Goal: Navigation & Orientation: Find specific page/section

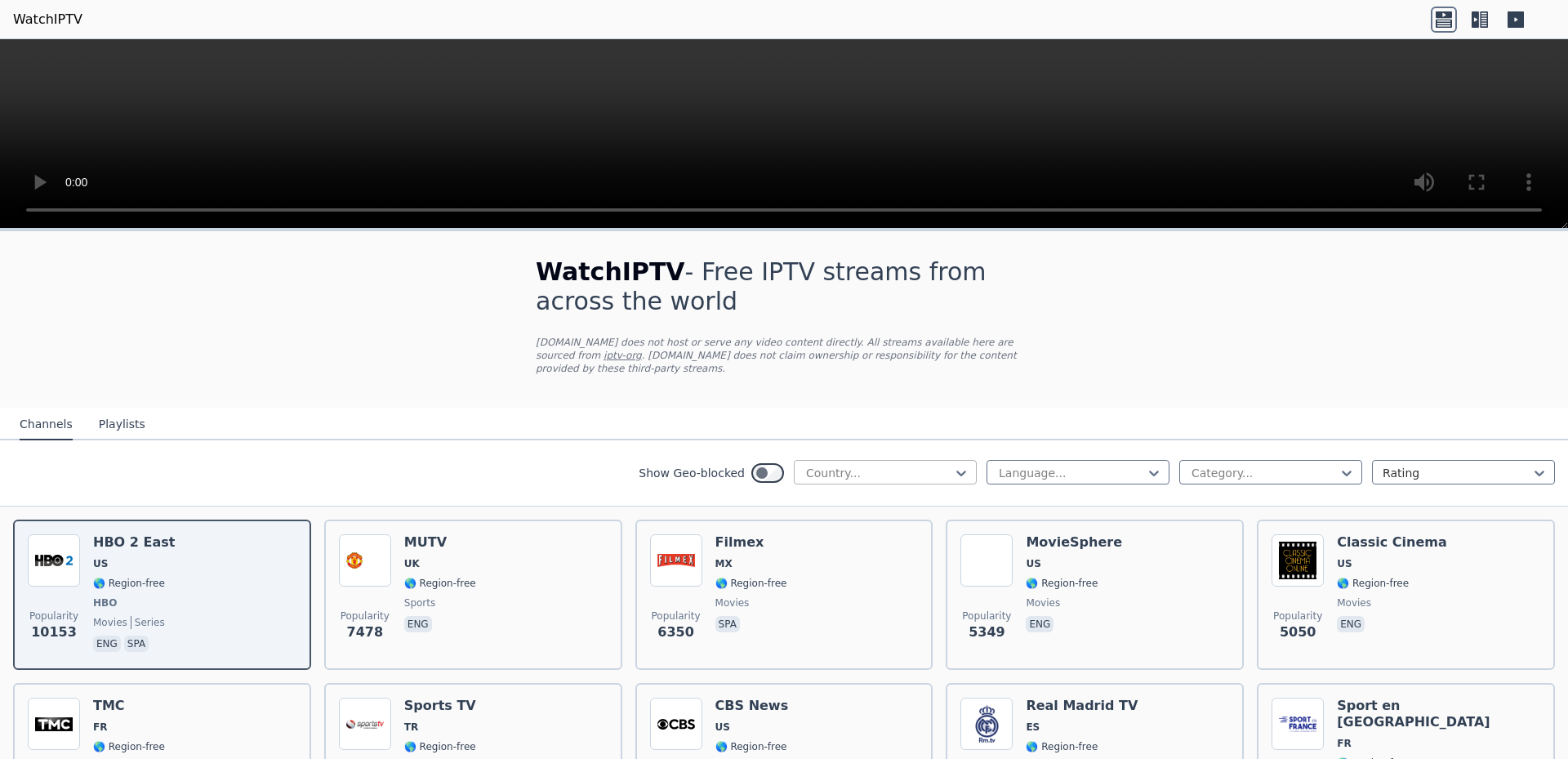
click at [828, 465] on div at bounding box center [879, 472] width 149 height 16
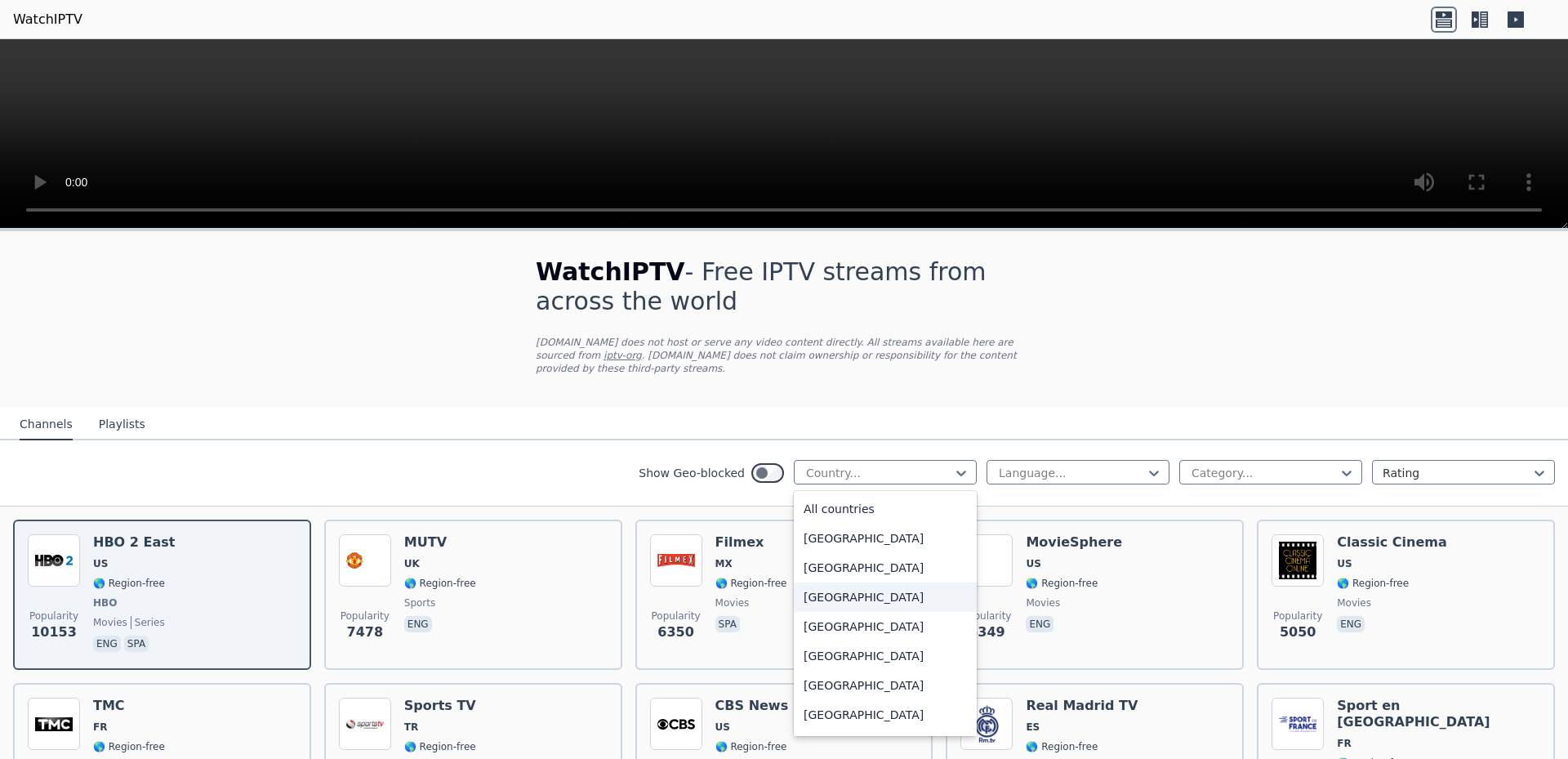
click at [830, 584] on div "[GEOGRAPHIC_DATA]" at bounding box center [885, 597] width 183 height 29
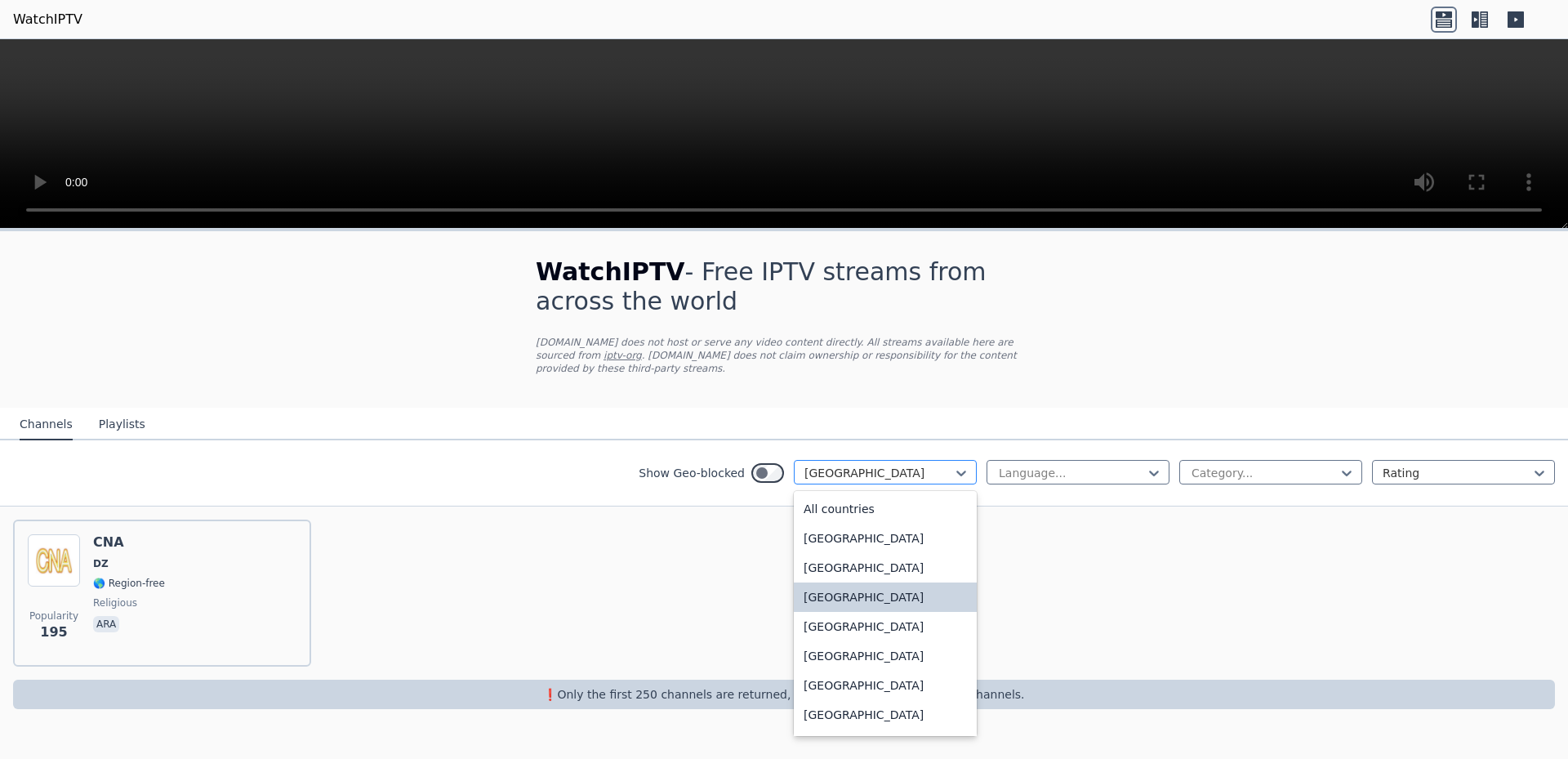
click at [827, 465] on div at bounding box center [879, 472] width 149 height 16
click at [823, 501] on div "All countries" at bounding box center [885, 509] width 183 height 29
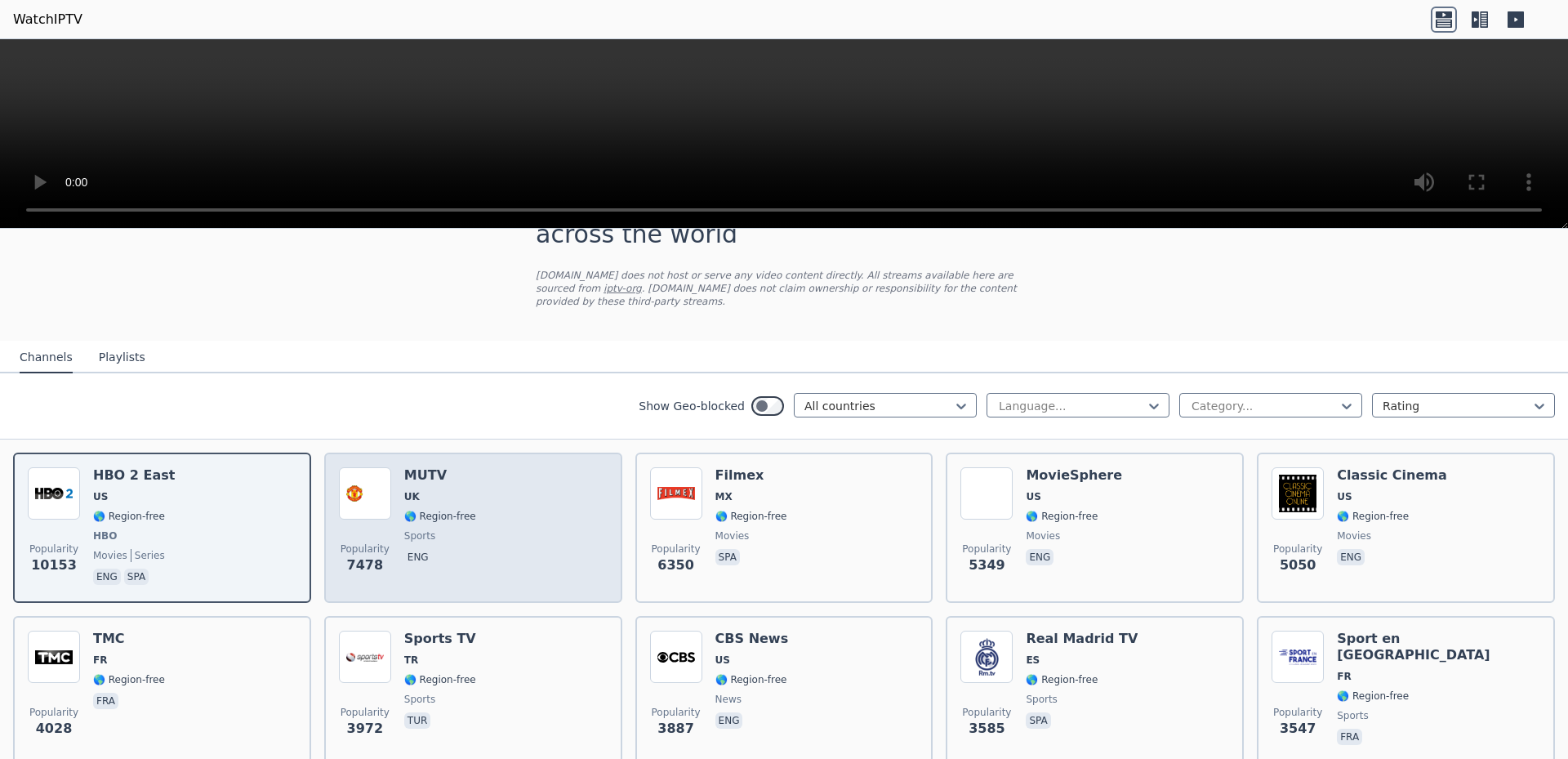
scroll to position [103, 0]
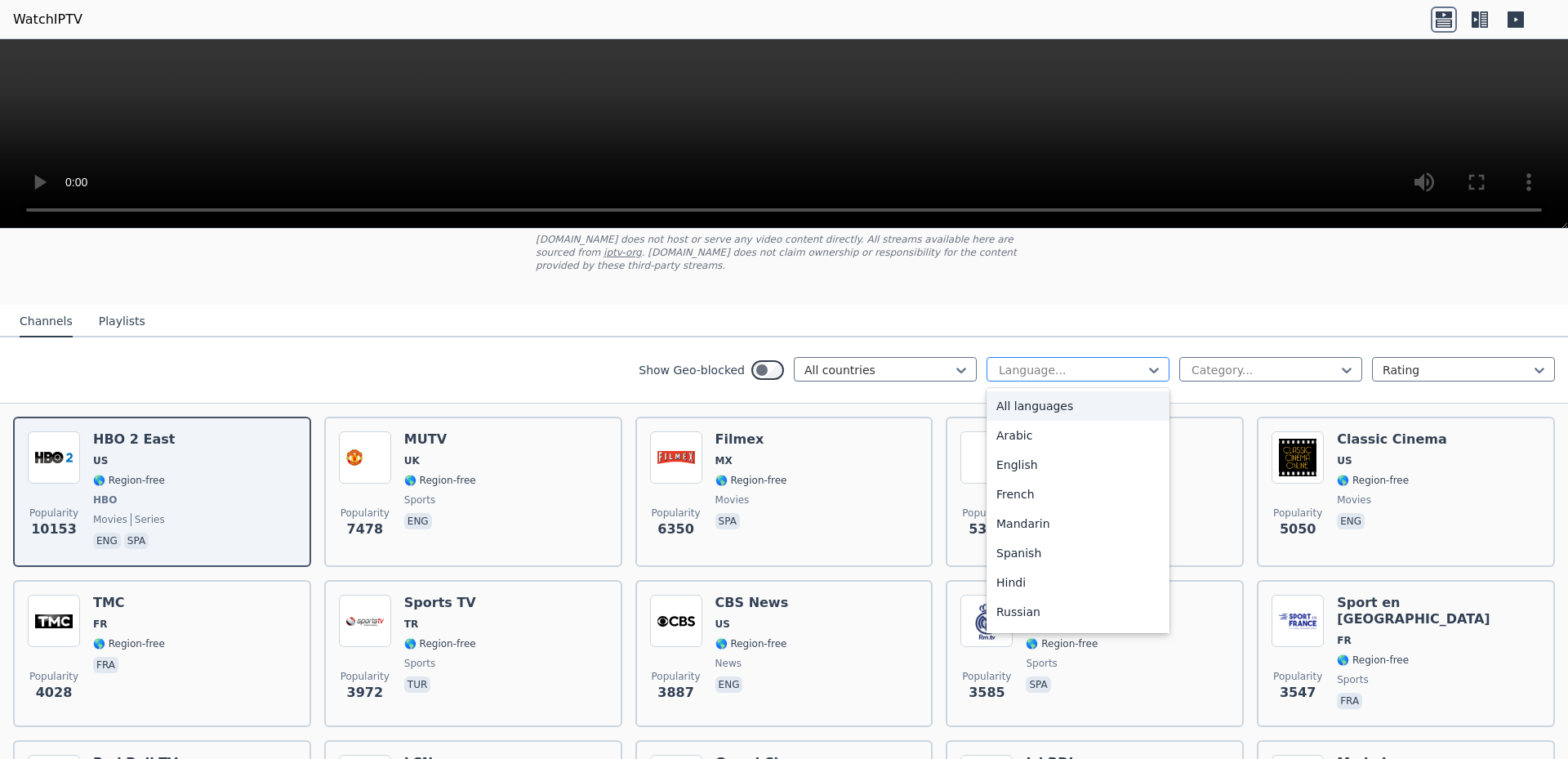
click at [1014, 363] on div at bounding box center [1072, 370] width 149 height 16
click at [1218, 341] on div "Show Geo-blocked All countries 22 results available. Use Up and Down to choose …" at bounding box center [784, 370] width 1568 height 66
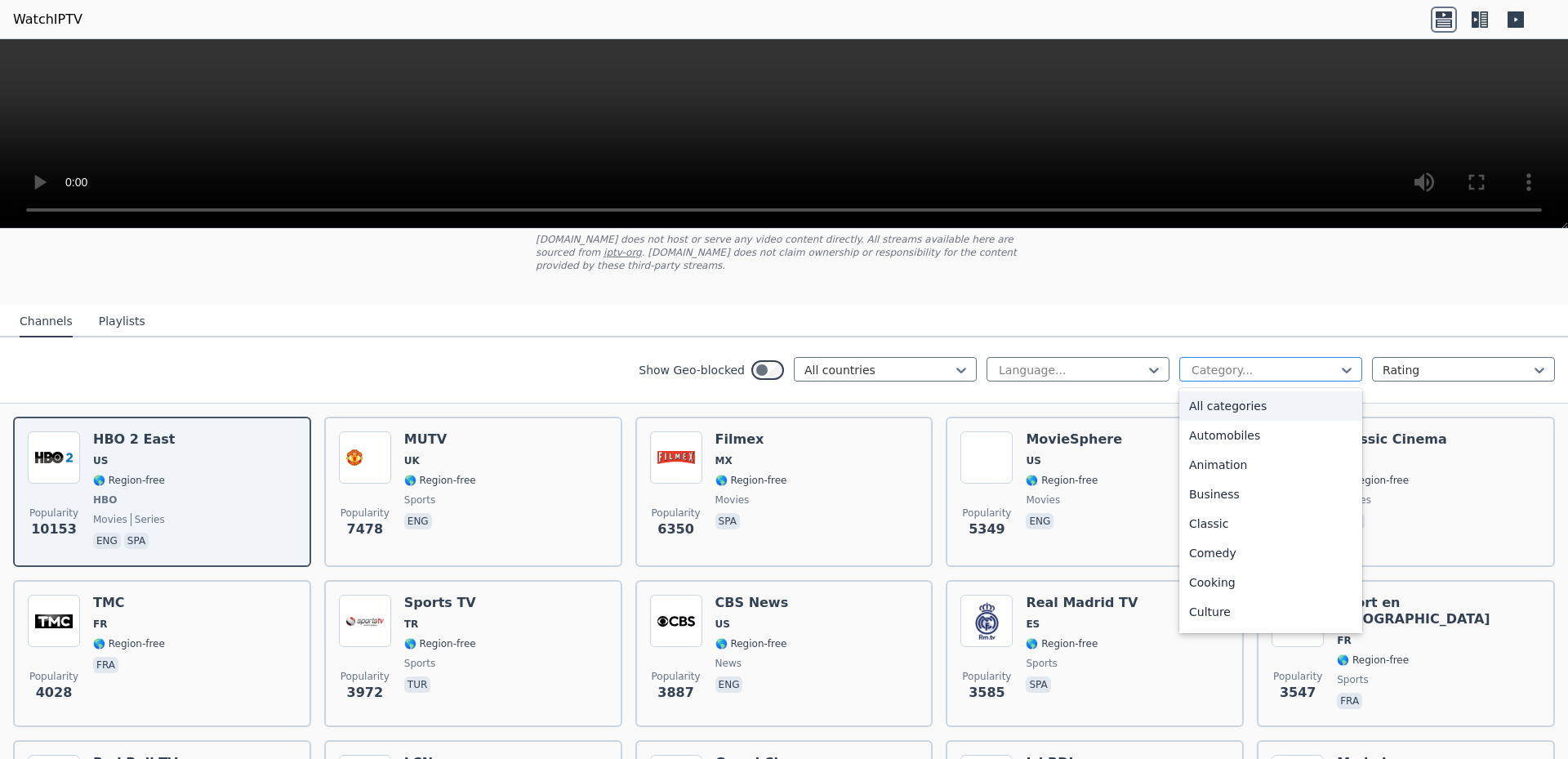
click at [1218, 362] on div at bounding box center [1264, 370] width 149 height 16
click at [1208, 547] on div "Sports" at bounding box center [1271, 556] width 183 height 29
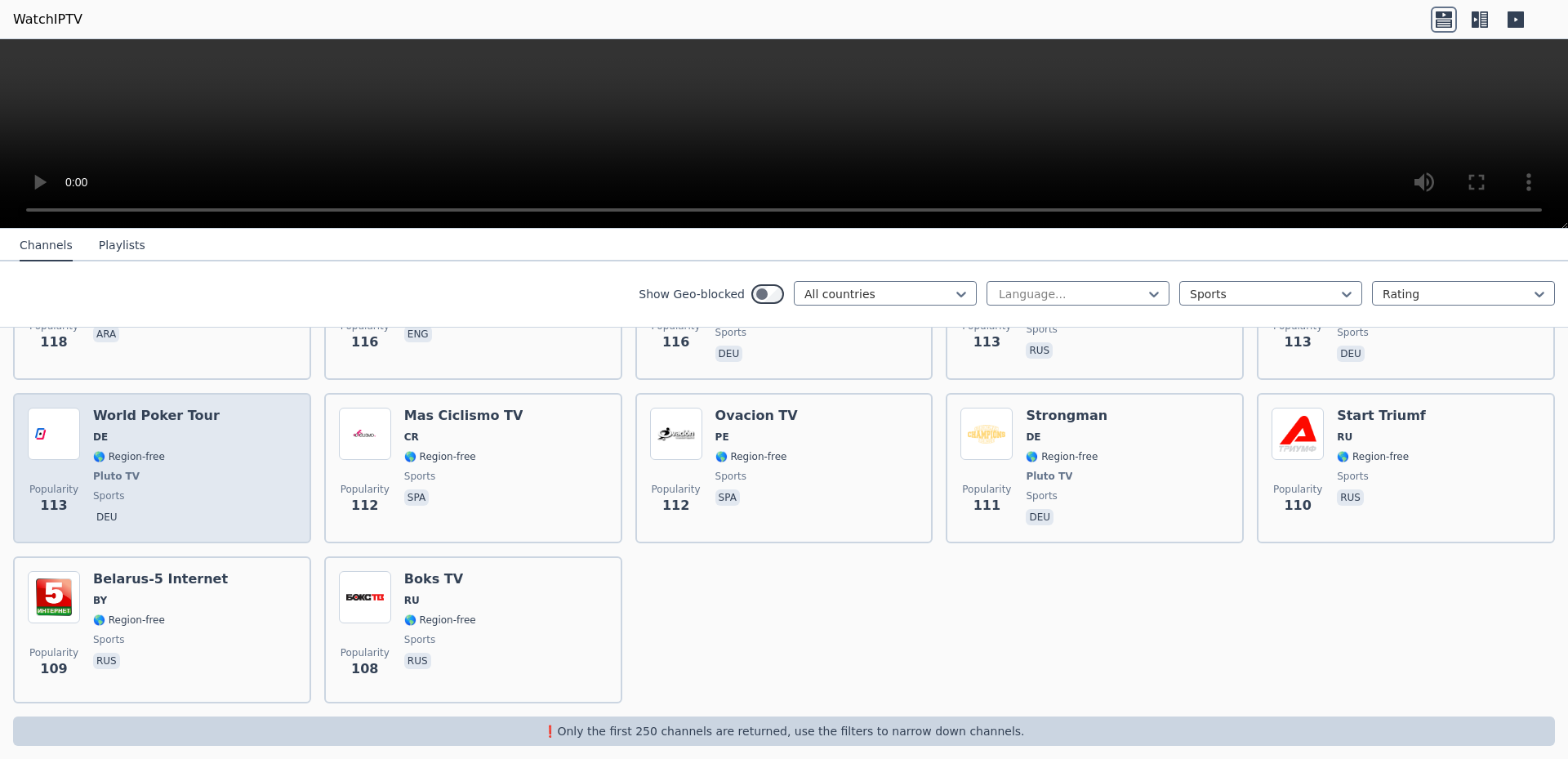
scroll to position [2802, 0]
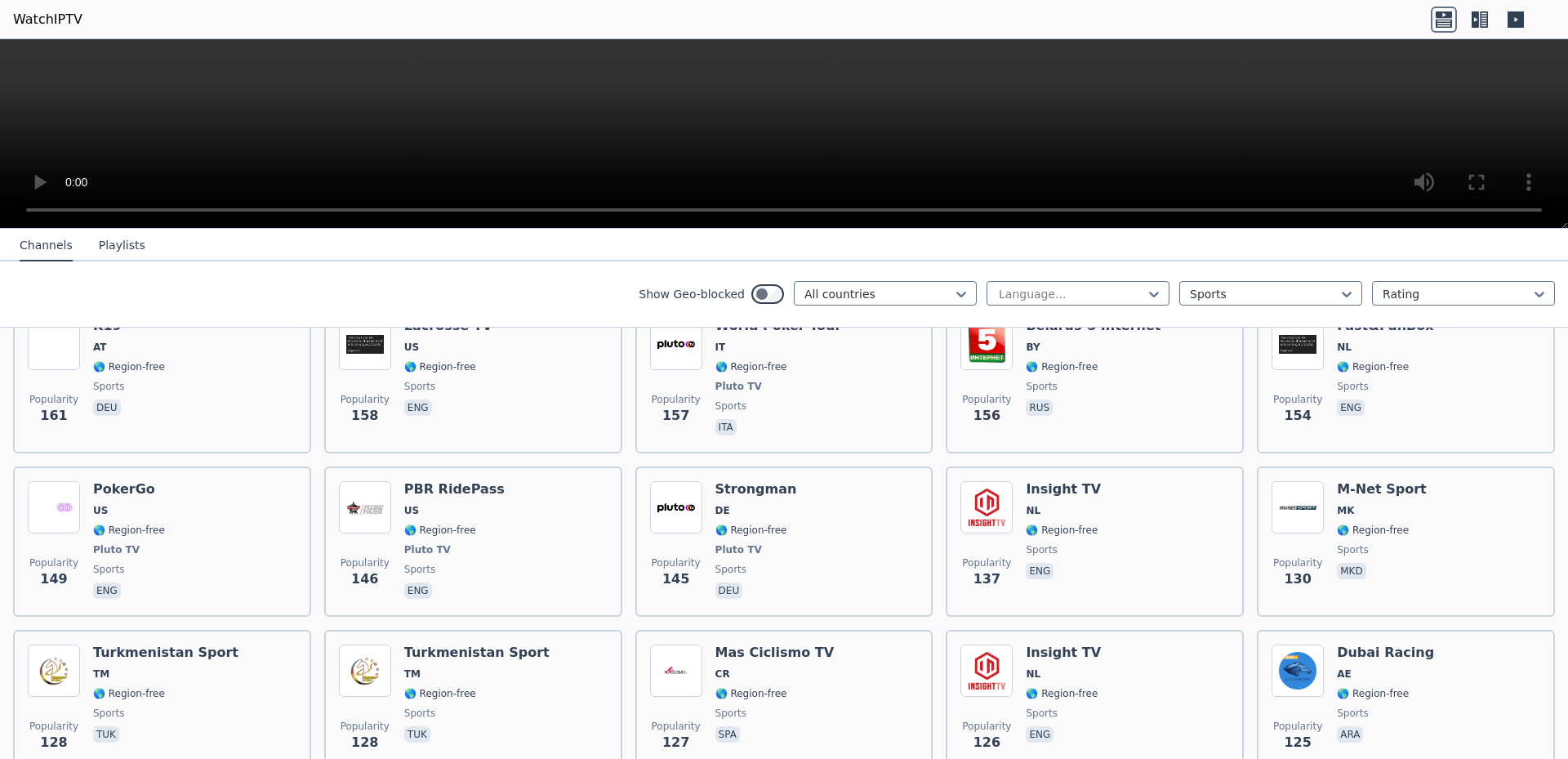
click at [109, 244] on button "Playlists" at bounding box center [122, 246] width 46 height 31
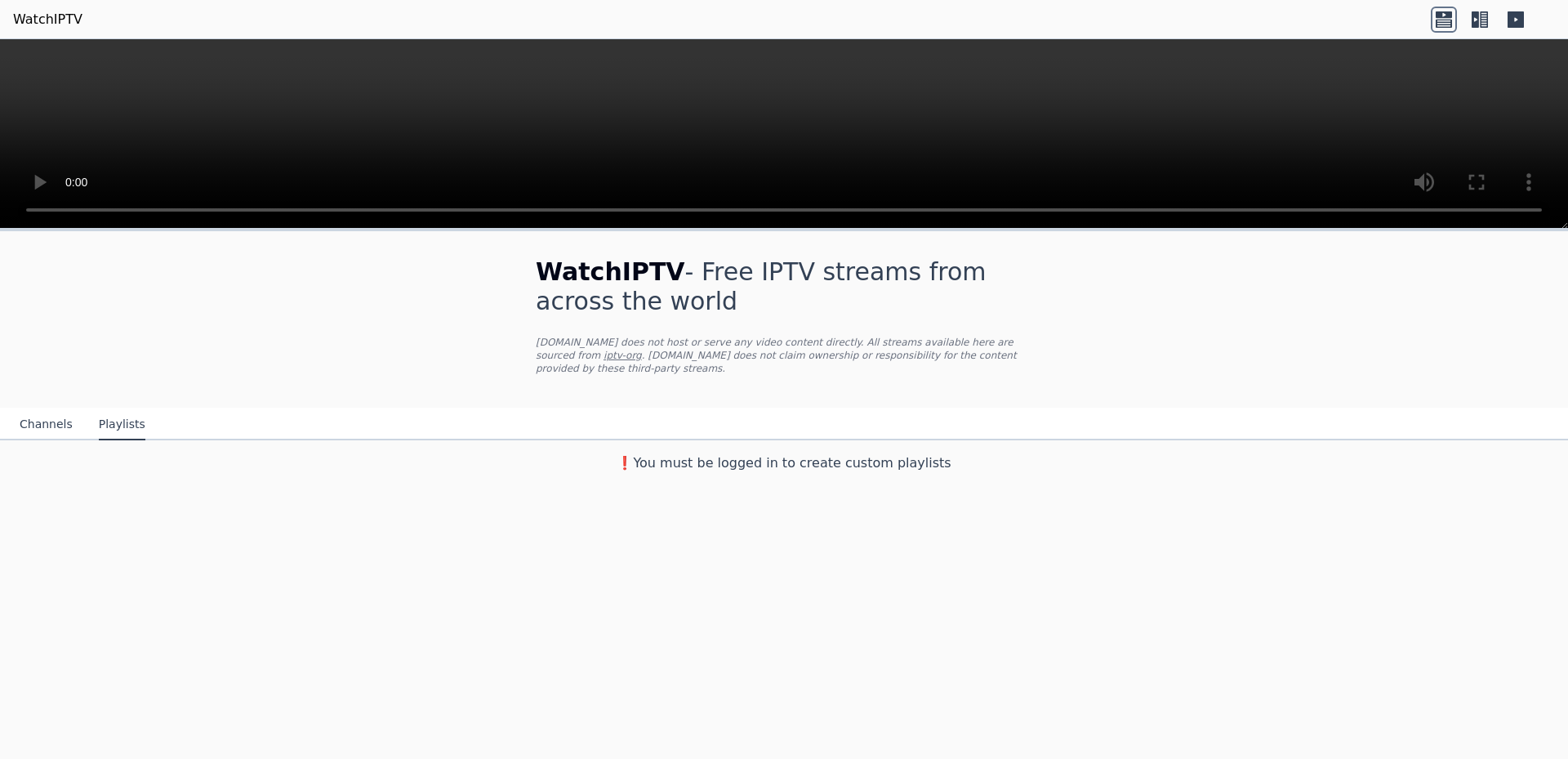
click at [66, 419] on div "Channels Playlists" at bounding box center [83, 424] width 152 height 31
click at [45, 412] on button "Channels" at bounding box center [46, 424] width 53 height 31
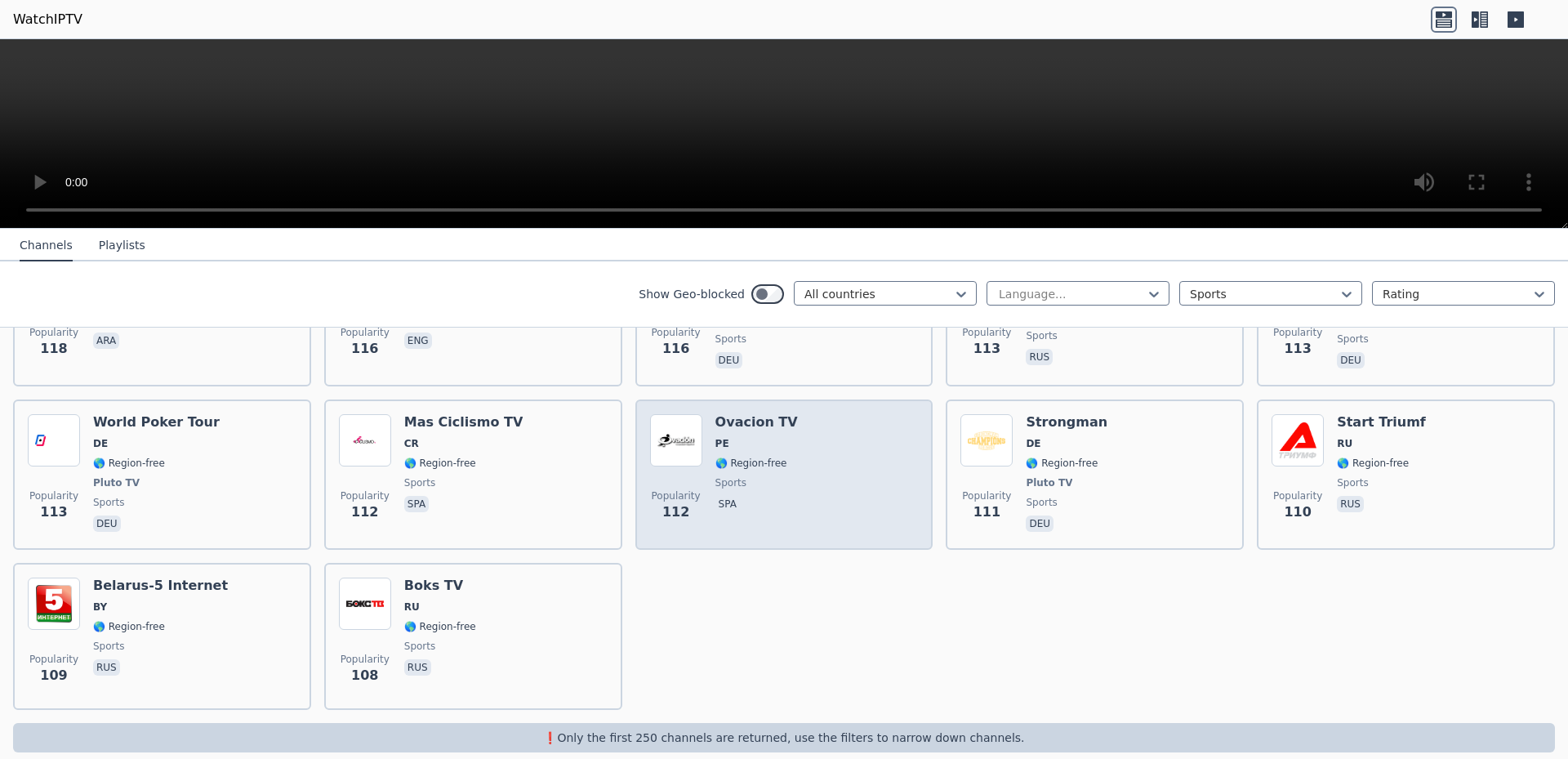
scroll to position [3522, 0]
